Goal: Use online tool/utility: Utilize a website feature to perform a specific function

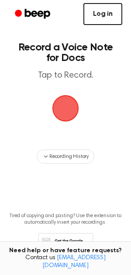
click at [106, 19] on link "Log in" at bounding box center [103, 14] width 39 height 22
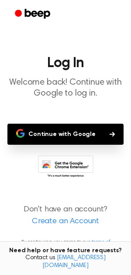
click at [81, 138] on button "Continue with Google" at bounding box center [65, 134] width 117 height 21
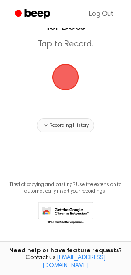
scroll to position [32, 0]
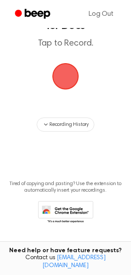
click at [64, 84] on span "button" at bounding box center [66, 76] width 49 height 49
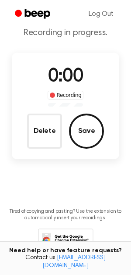
scroll to position [60, 0]
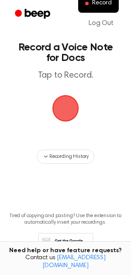
scroll to position [35, 0]
click at [65, 107] on span "button" at bounding box center [66, 108] width 30 height 30
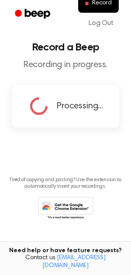
click at [64, 120] on div "Processing..." at bounding box center [66, 106] width 108 height 43
click at [77, 117] on div "Processing..." at bounding box center [66, 106] width 108 height 43
